Goal: Task Accomplishment & Management: Manage account settings

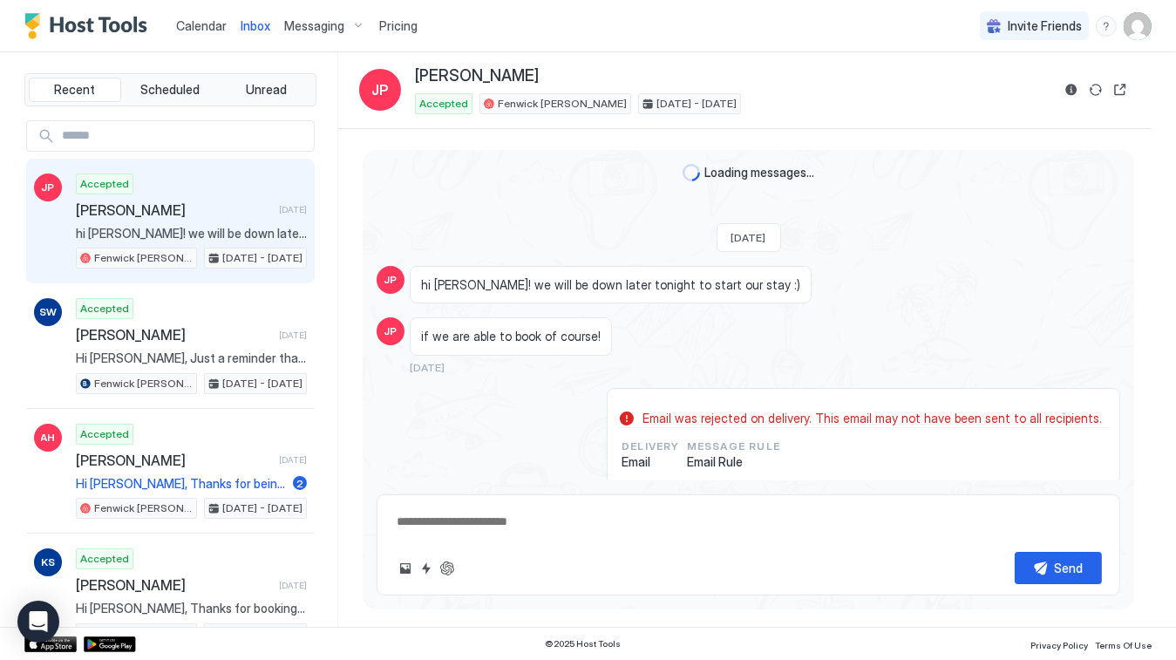
scroll to position [1565, 0]
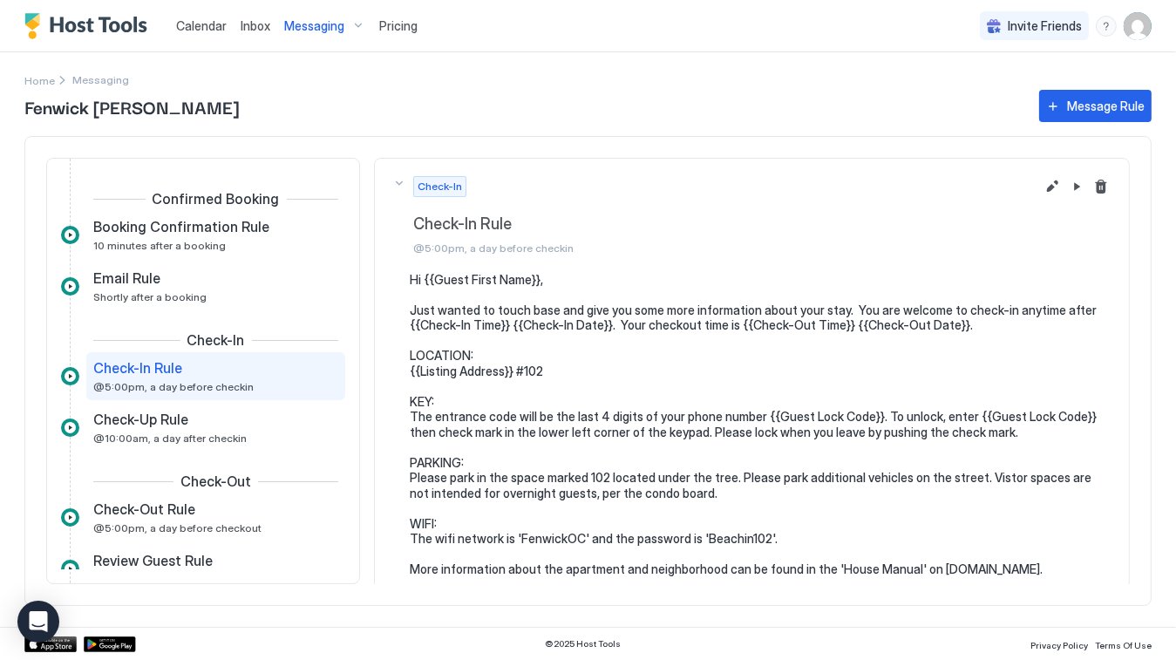
scroll to position [5, 0]
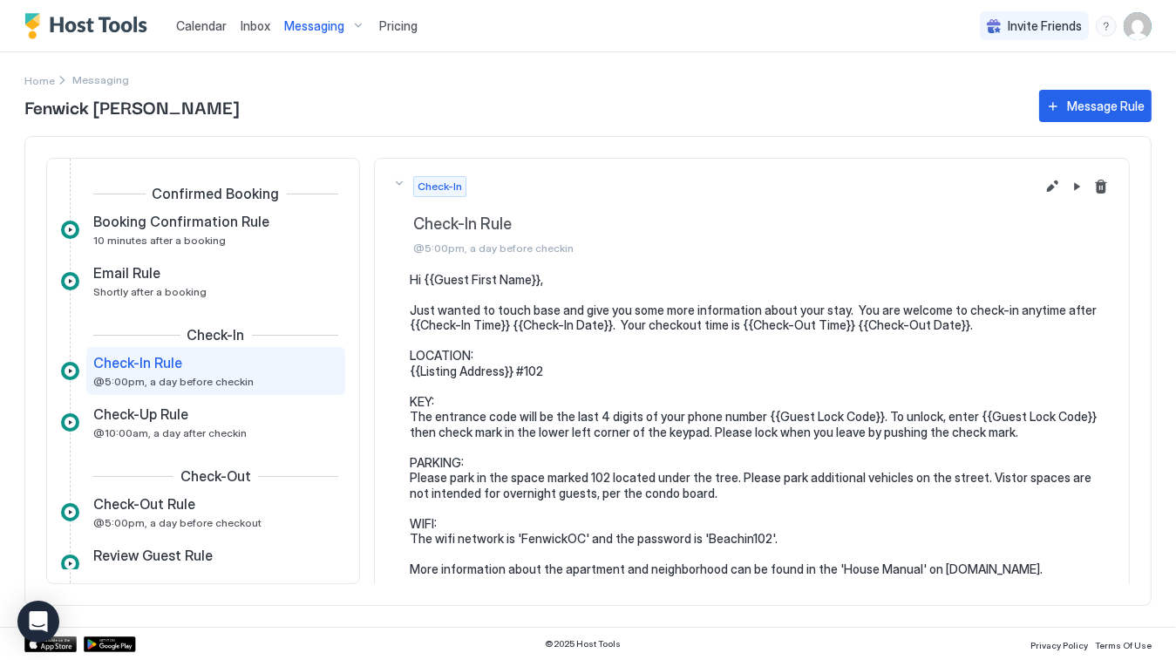
click at [98, 26] on img "Host Tools Logo" at bounding box center [89, 26] width 131 height 26
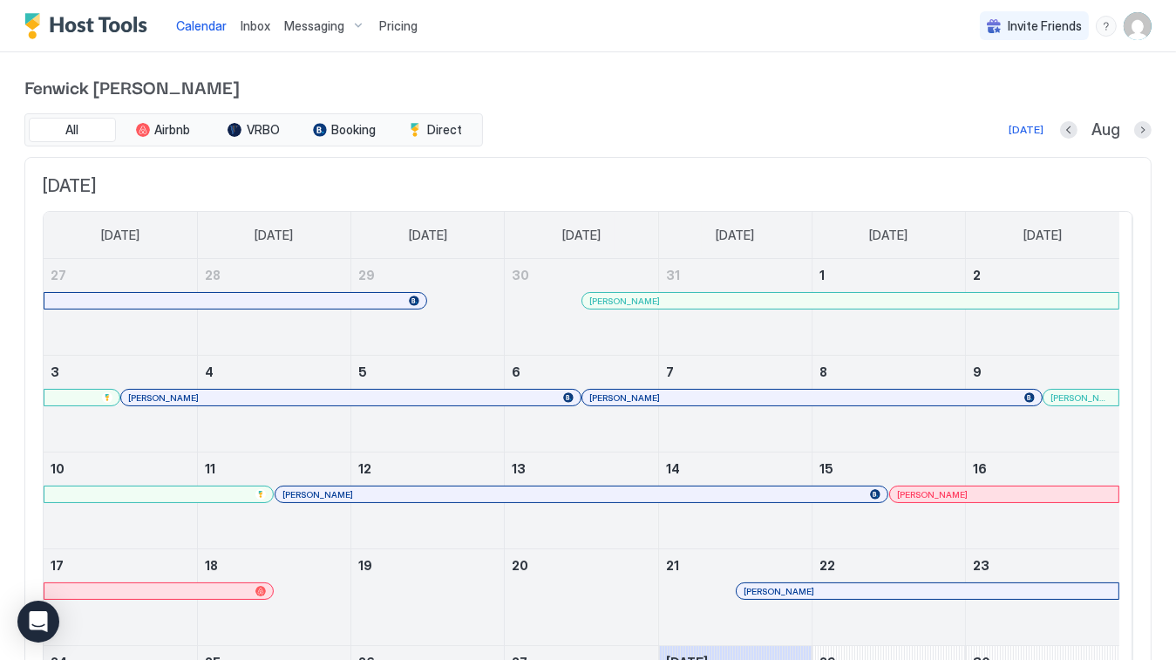
click at [356, 24] on div "Messaging" at bounding box center [324, 26] width 95 height 30
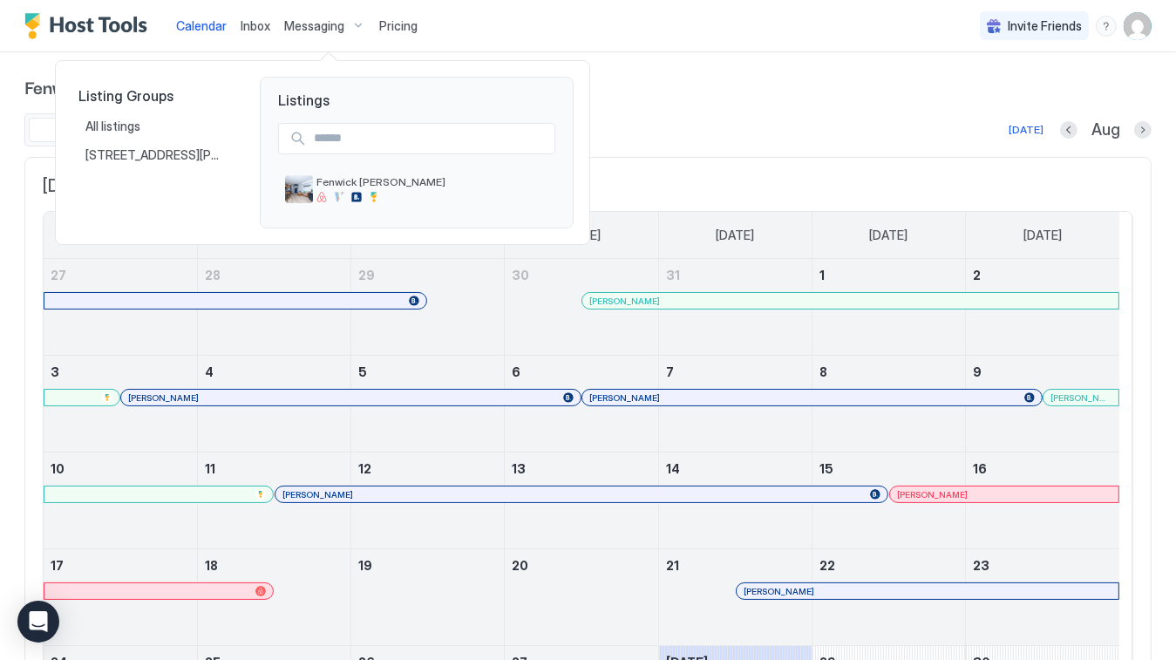
click at [1133, 29] on div at bounding box center [588, 330] width 1176 height 660
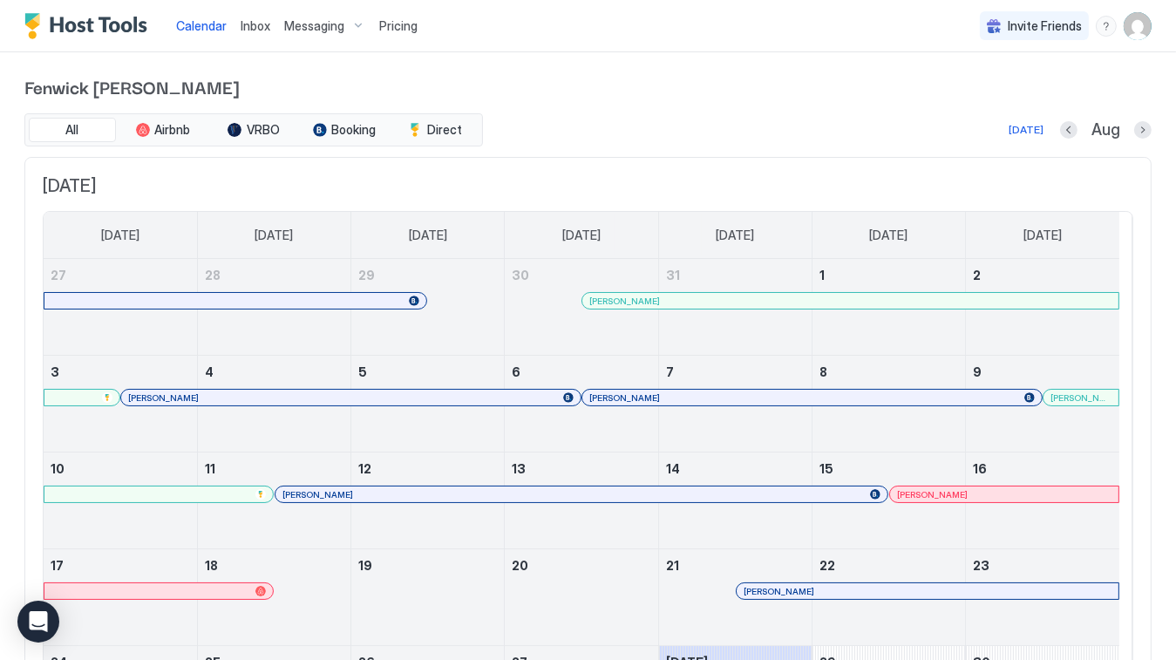
click at [1124, 19] on img "User profile" at bounding box center [1138, 26] width 28 height 28
click at [964, 97] on span "Settings" at bounding box center [968, 98] width 47 height 16
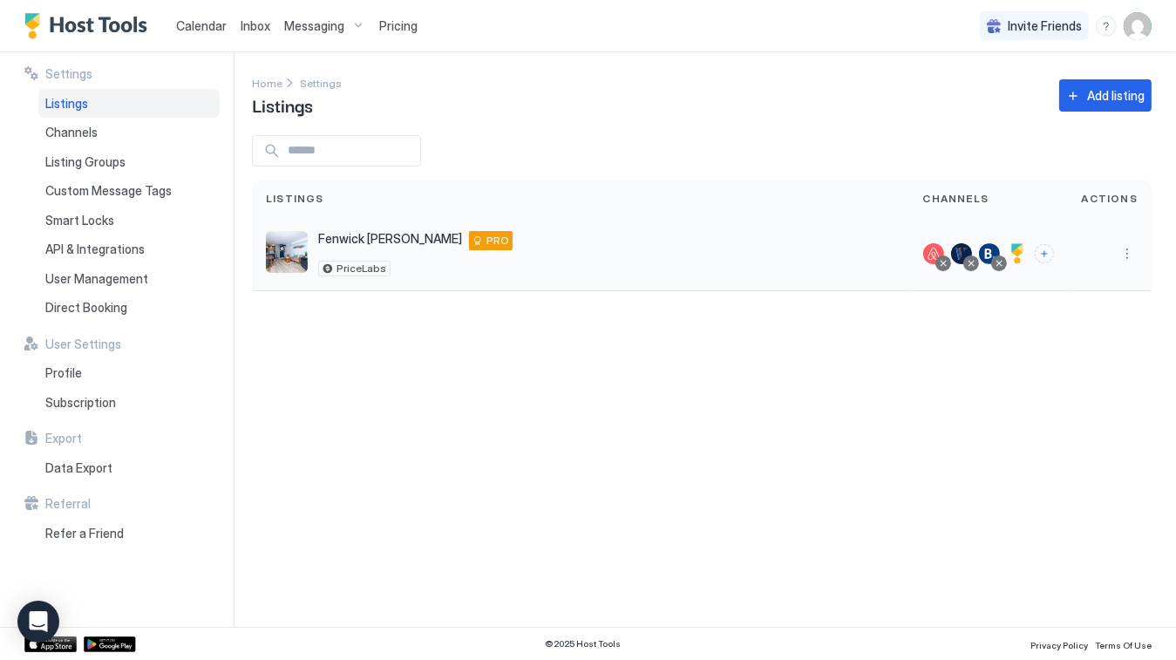
click at [1023, 255] on div at bounding box center [1017, 253] width 21 height 21
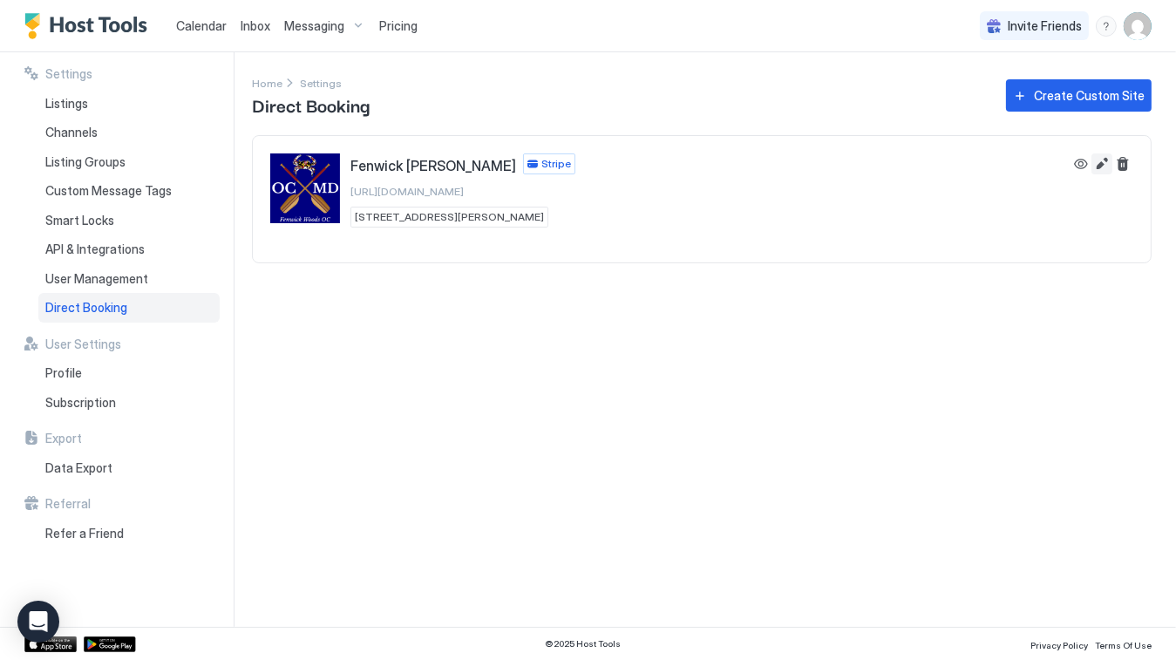
click at [1107, 164] on button "Edit" at bounding box center [1102, 163] width 21 height 21
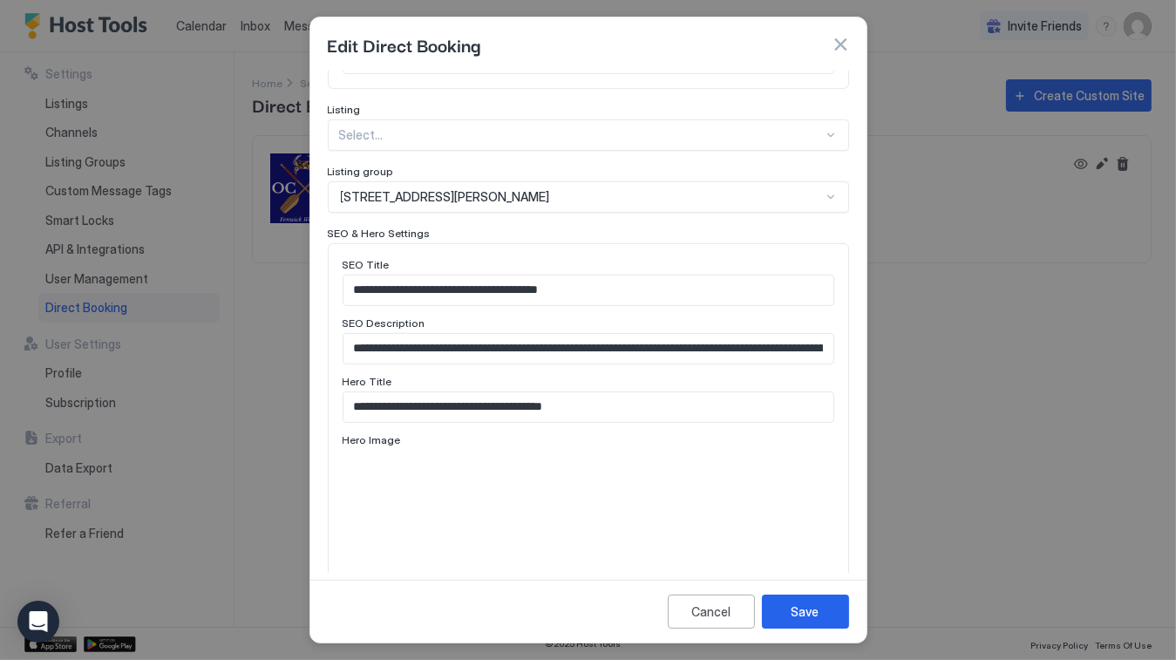
scroll to position [881, 0]
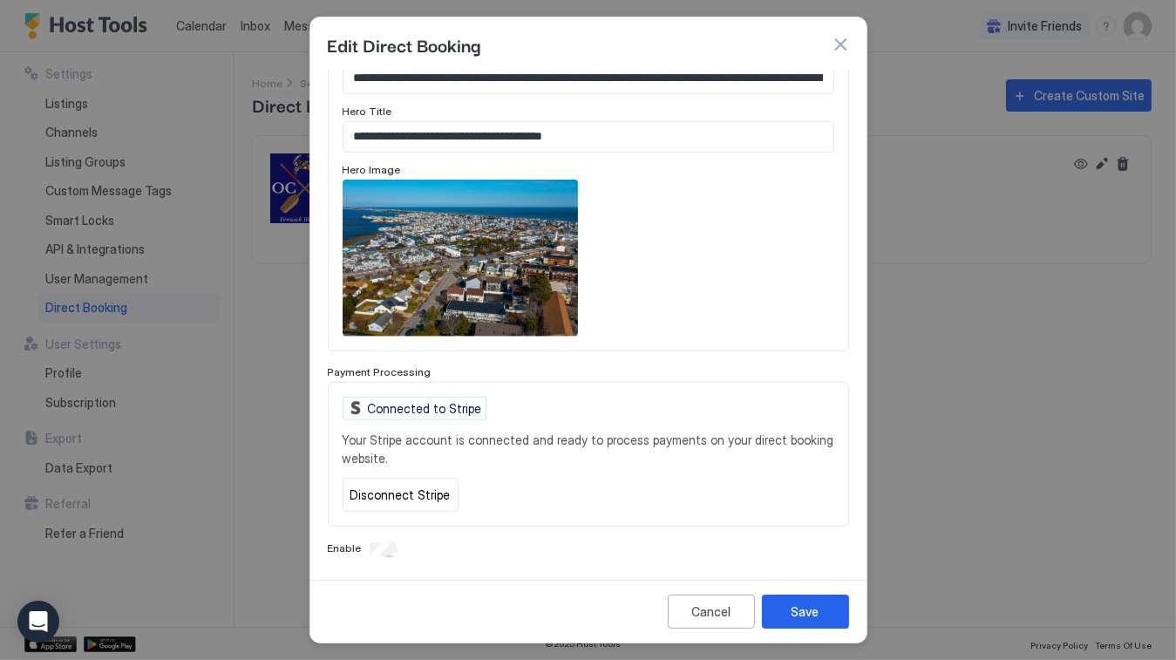
click at [846, 45] on button "button" at bounding box center [840, 44] width 17 height 17
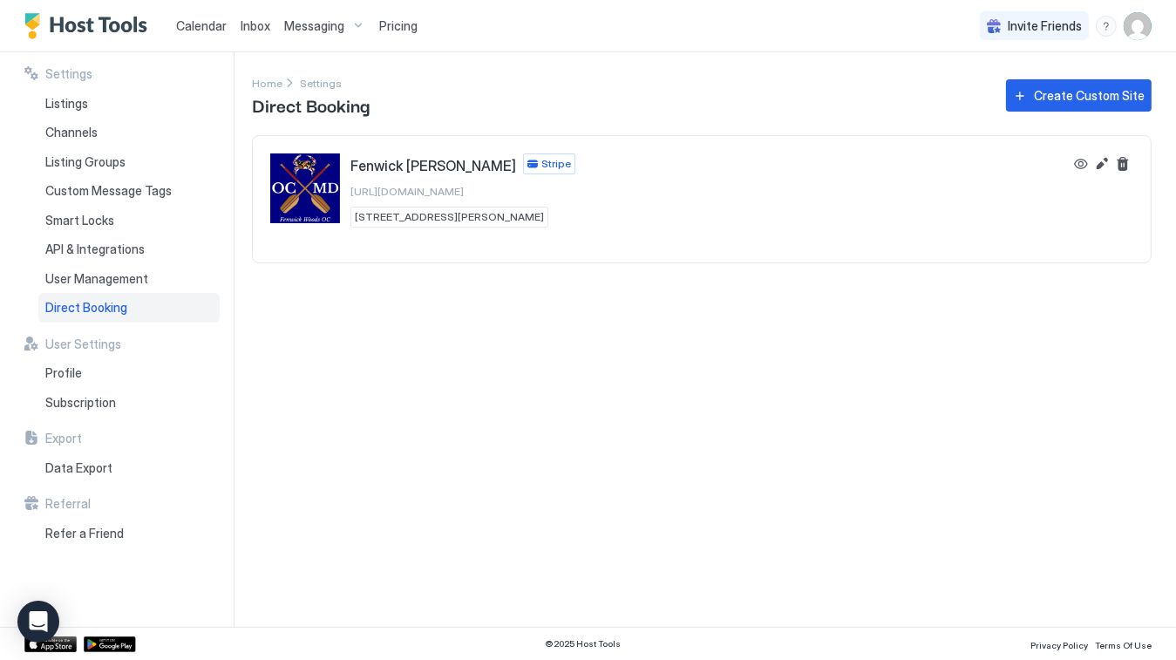
click at [306, 187] on img "Fenwick Woods OC" at bounding box center [305, 188] width 70 height 70
click at [85, 101] on span "Listings" at bounding box center [66, 104] width 43 height 16
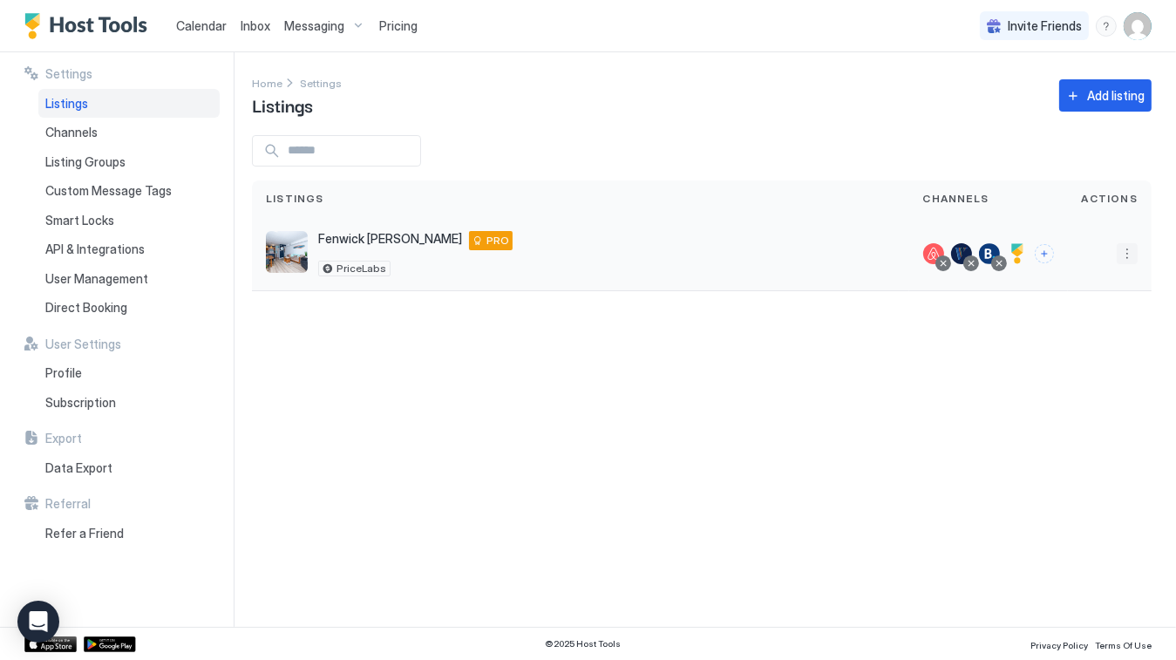
click at [1123, 255] on button "More options" at bounding box center [1127, 253] width 21 height 21
click at [1081, 310] on span "Pricing" at bounding box center [1067, 305] width 35 height 13
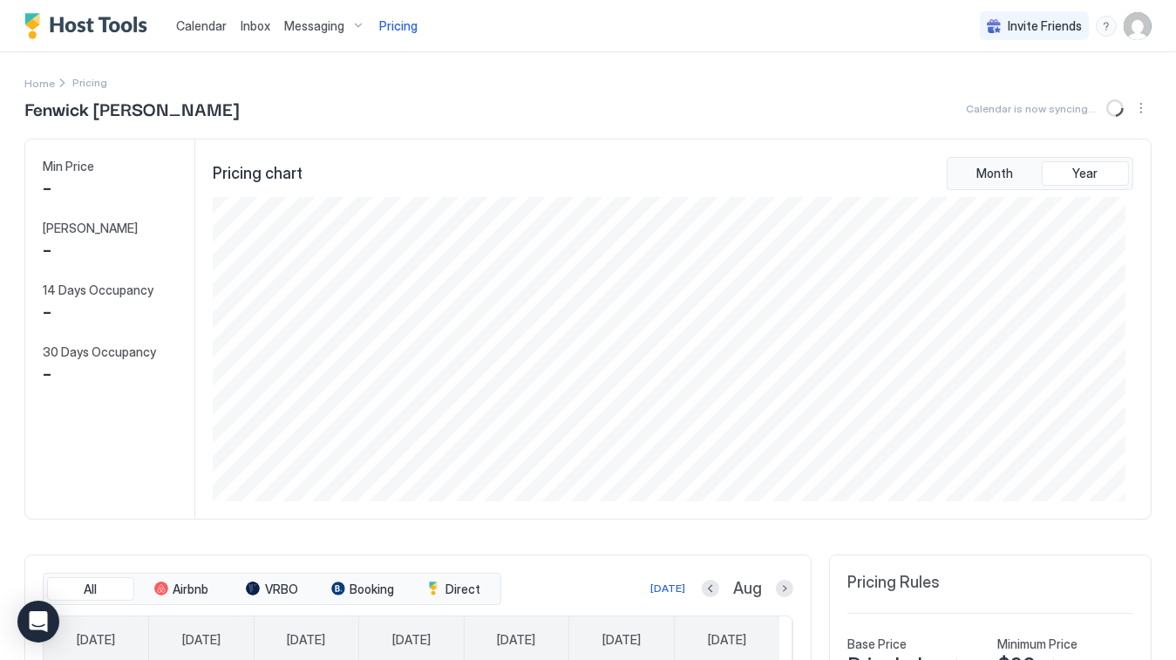
scroll to position [304, 913]
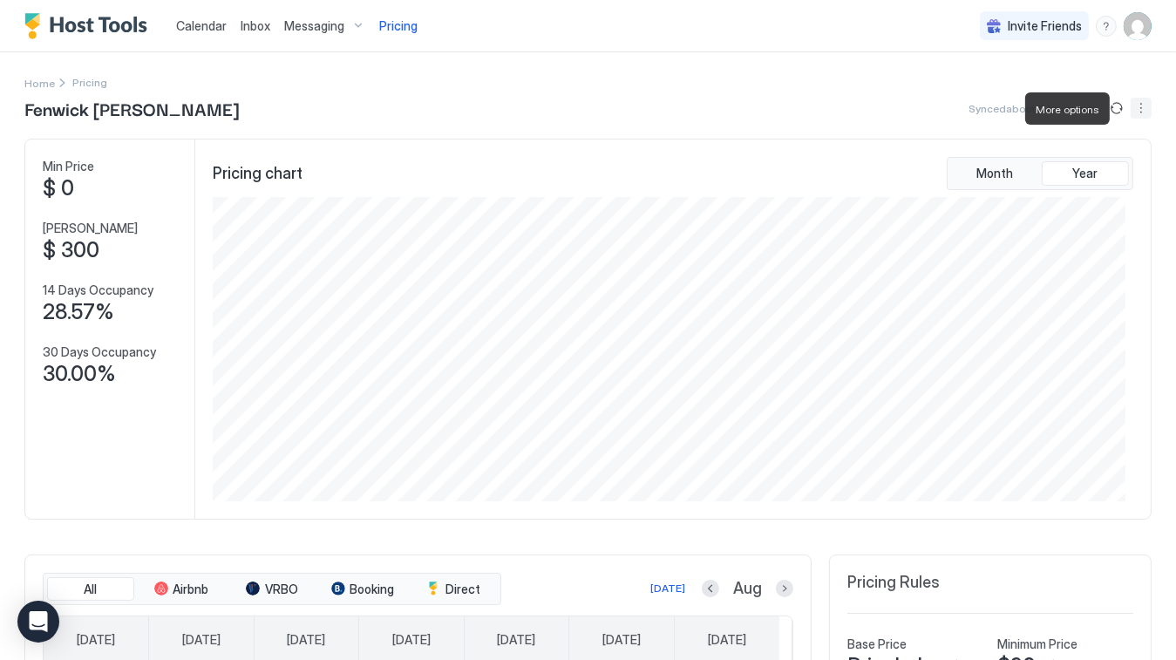
click at [1131, 104] on button "More options" at bounding box center [1141, 108] width 21 height 21
click at [1090, 164] on span "Listing Settings" at bounding box center [1099, 160] width 78 height 13
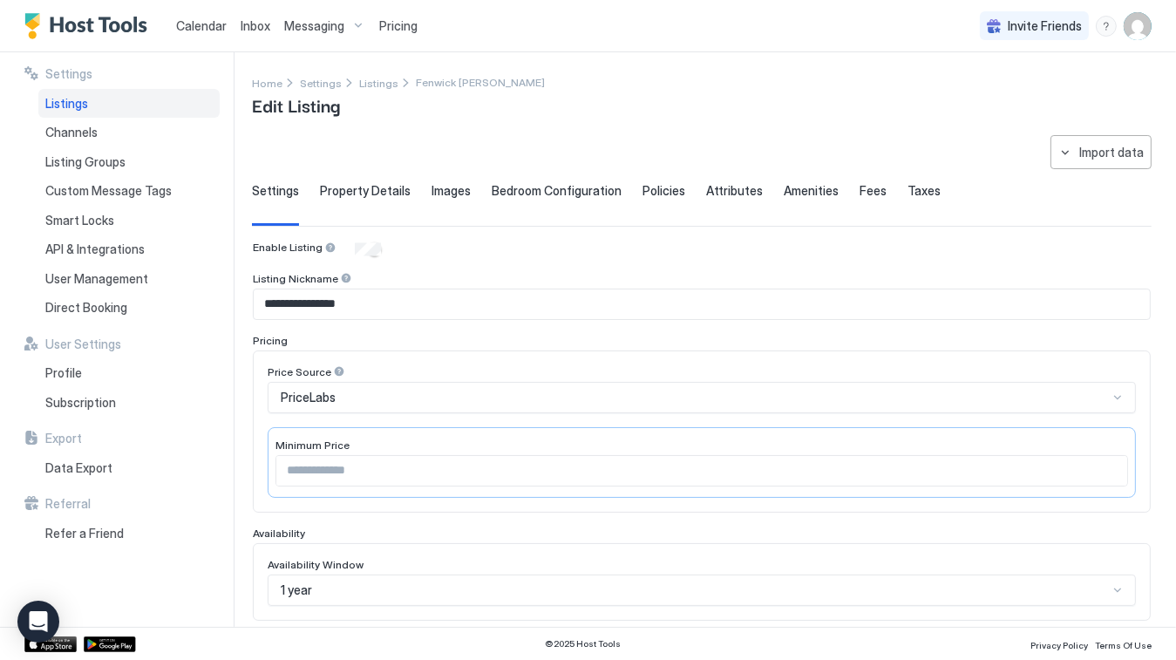
click at [908, 190] on span "Taxes" at bounding box center [924, 191] width 33 height 16
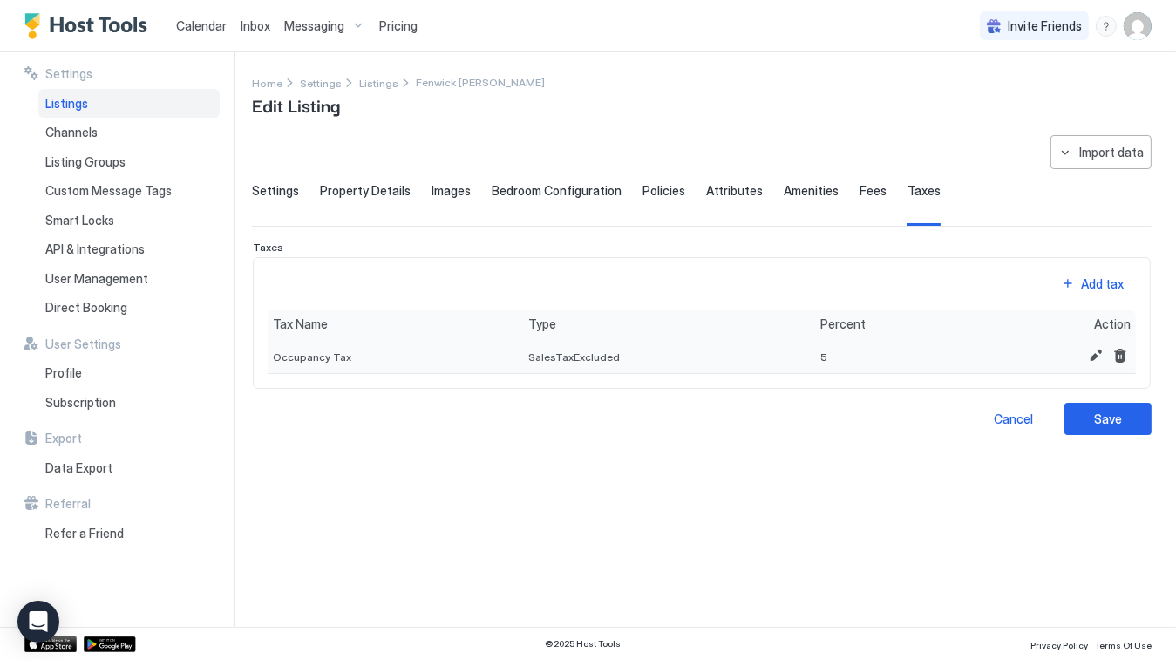
click at [586, 352] on span "SalesTaxExcluded" at bounding box center [574, 357] width 92 height 13
click at [327, 359] on span "Occupancy Tax" at bounding box center [312, 357] width 78 height 13
click at [1097, 350] on button "Edit" at bounding box center [1096, 355] width 21 height 21
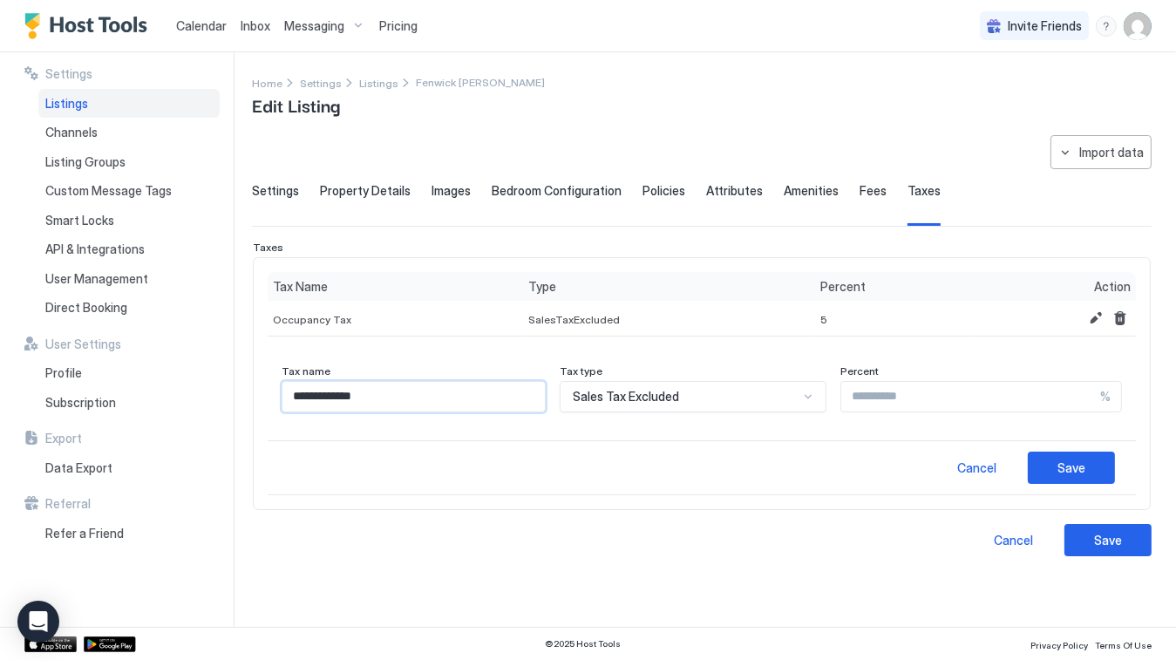
drag, startPoint x: 398, startPoint y: 395, endPoint x: -44, endPoint y: 393, distance: 442.1
click at [283, 393] on input "**********" at bounding box center [414, 397] width 262 height 30
type input "*****"
click at [1043, 471] on button "Save" at bounding box center [1071, 468] width 87 height 32
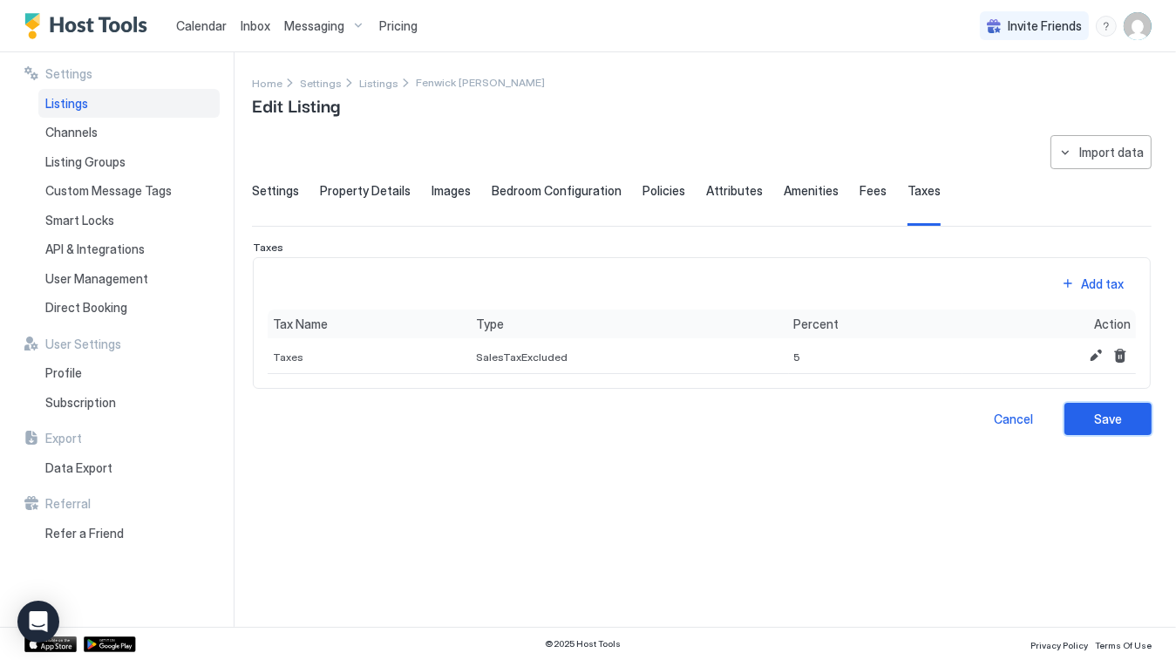
click at [1123, 431] on button "Save" at bounding box center [1108, 419] width 87 height 32
